Goal: Information Seeking & Learning: Learn about a topic

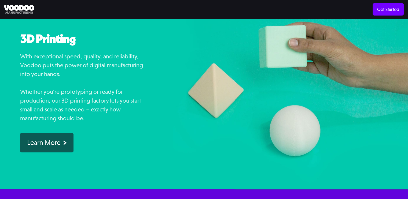
scroll to position [419, 0]
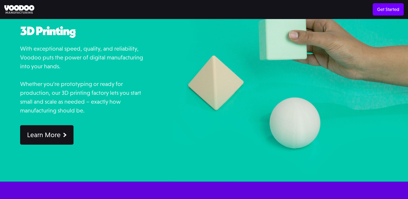
click at [44, 128] on link "Learn More" at bounding box center [46, 135] width 53 height 20
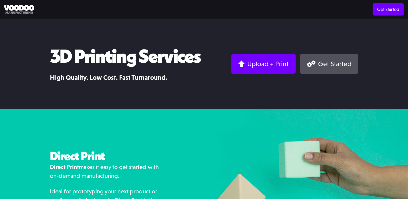
drag, startPoint x: 170, startPoint y: 110, endPoint x: 139, endPoint y: -32, distance: 145.3
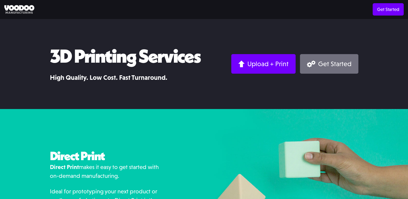
click at [338, 72] on link "Get Started" at bounding box center [329, 64] width 58 height 20
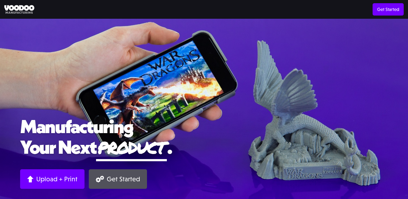
scroll to position [419, 0]
